Goal: Task Accomplishment & Management: Manage account settings

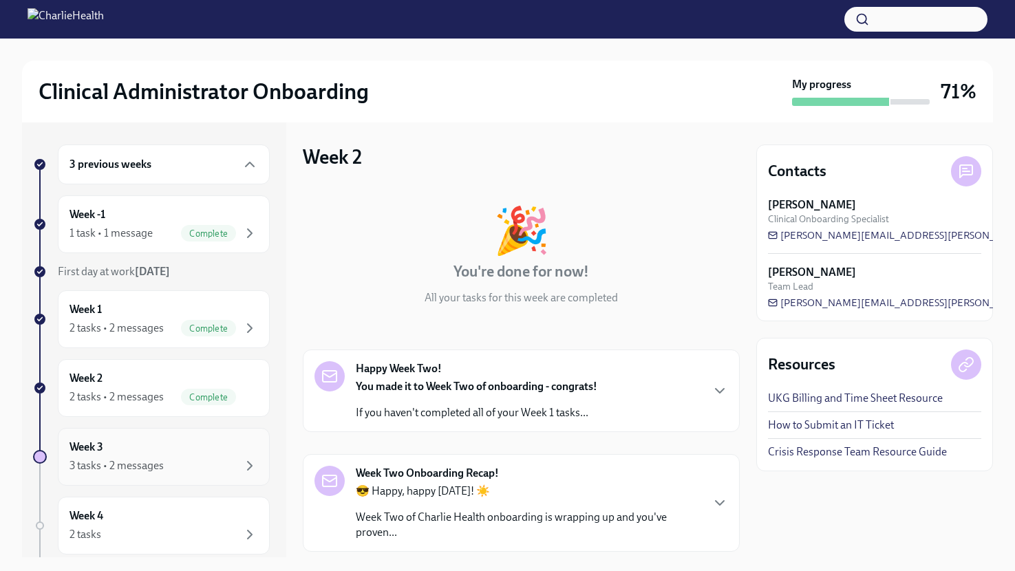
click at [138, 465] on div "3 tasks • 2 messages" at bounding box center [117, 466] width 94 height 15
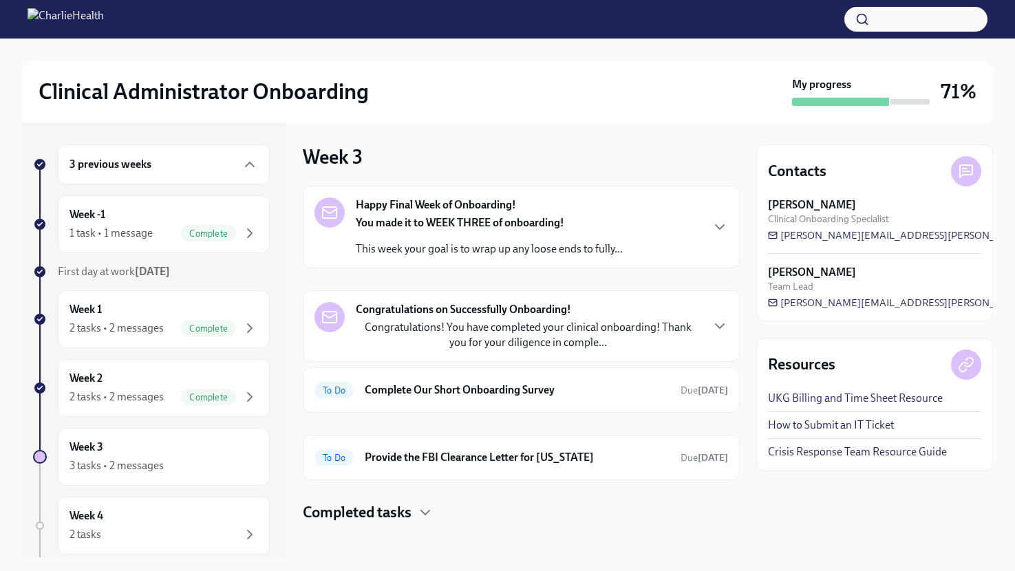
scroll to position [3, 0]
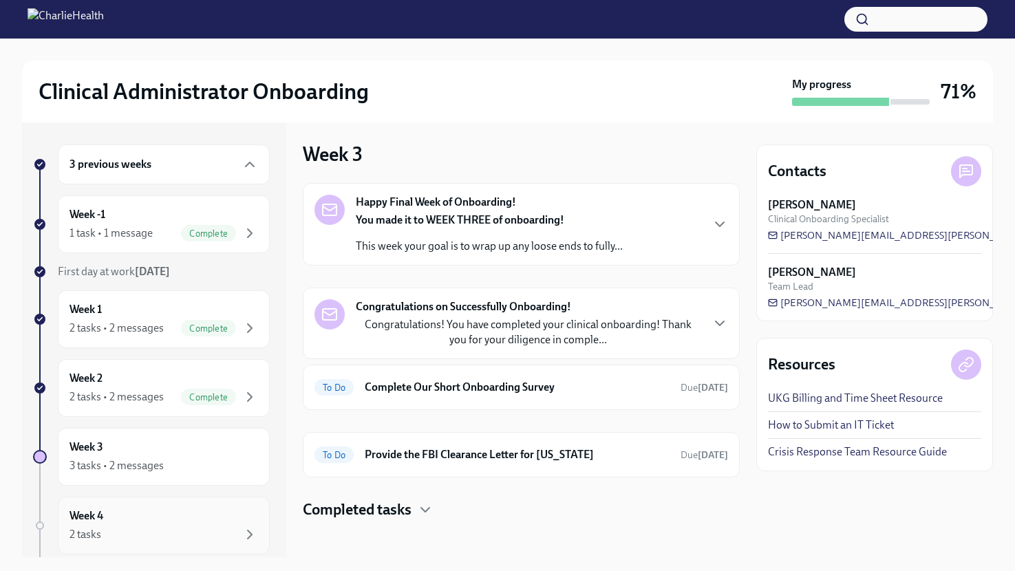
click at [114, 517] on div "Week 4 2 tasks" at bounding box center [164, 526] width 189 height 34
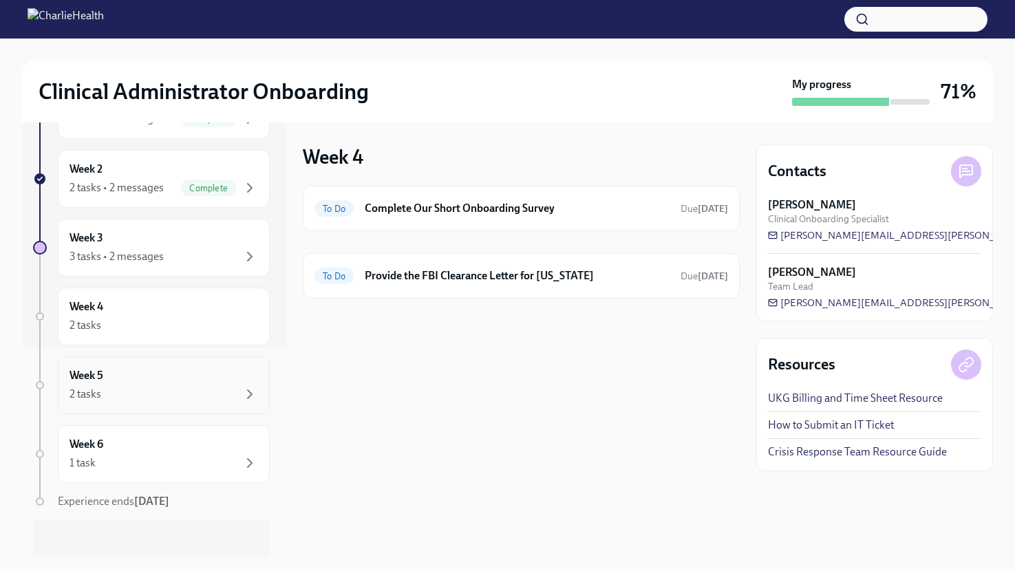
scroll to position [216, 0]
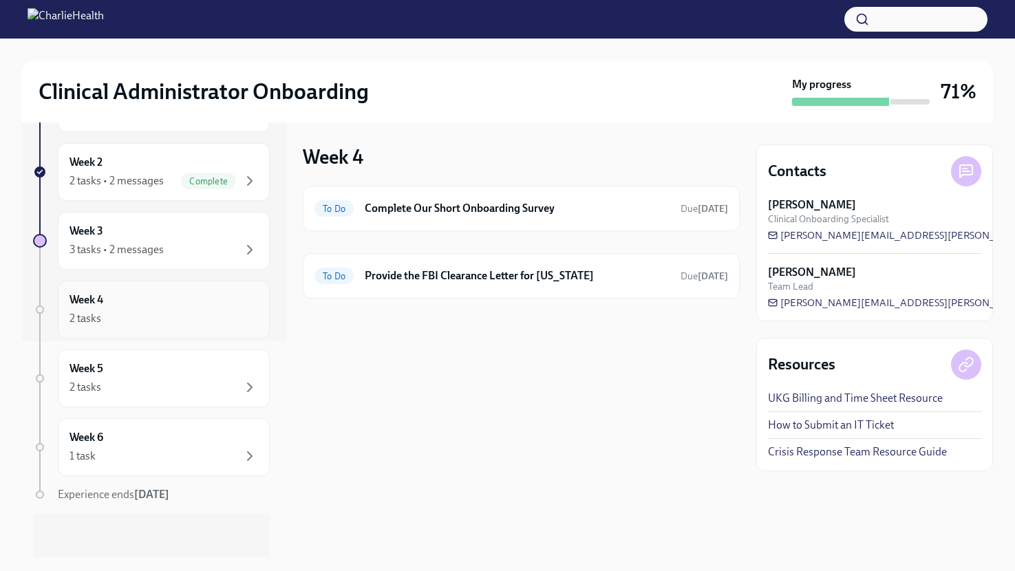
click at [136, 303] on div "Week 4 2 tasks" at bounding box center [164, 310] width 189 height 34
click at [149, 364] on div "Week 5 2 tasks" at bounding box center [164, 378] width 189 height 34
click at [198, 457] on div "1 task" at bounding box center [164, 456] width 189 height 17
click at [149, 176] on div "2 tasks • 2 messages" at bounding box center [117, 180] width 94 height 15
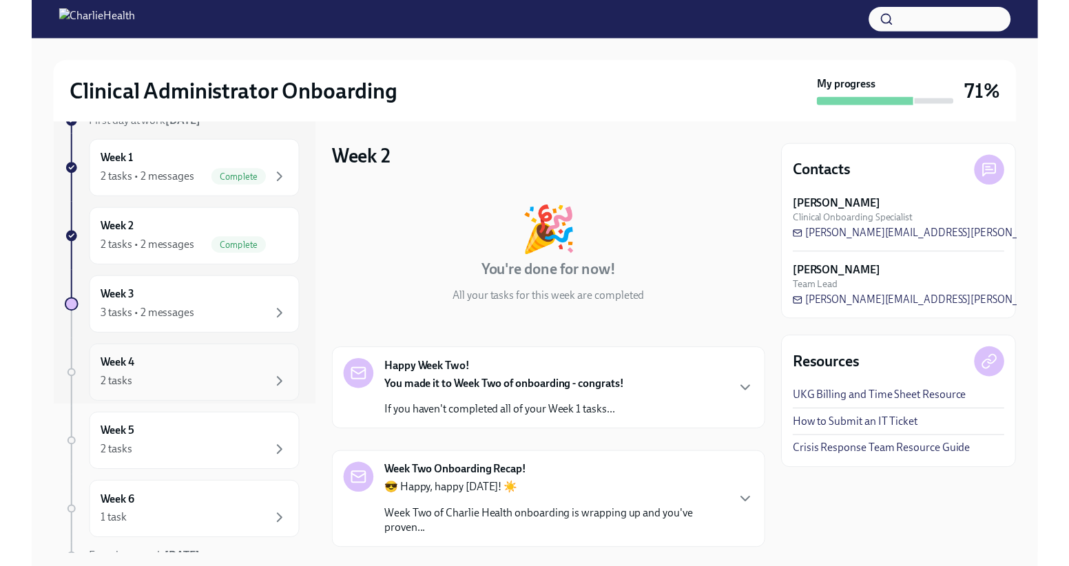
scroll to position [84, 0]
